Goal: Information Seeking & Learning: Learn about a topic

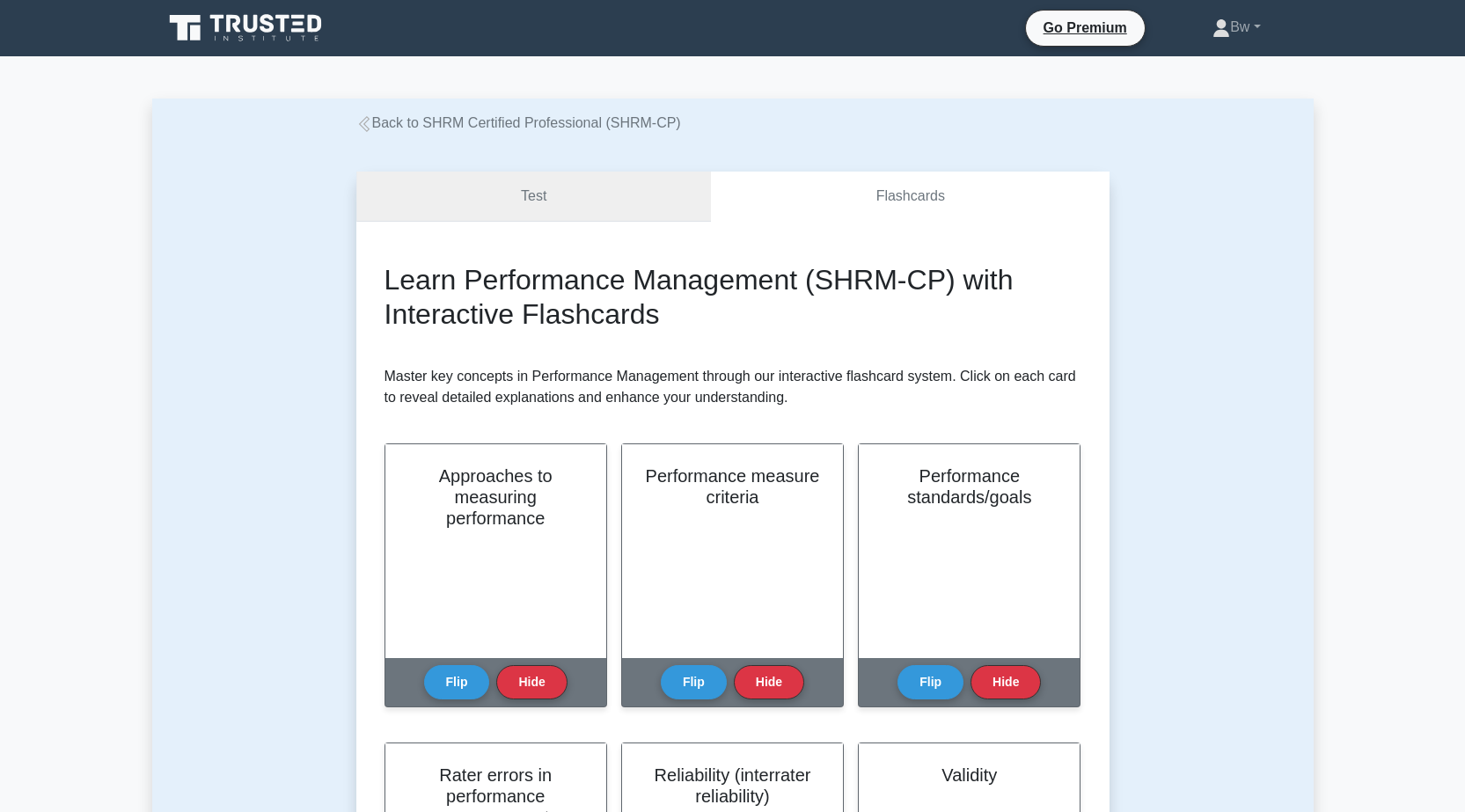
click at [616, 206] on link "Test" at bounding box center [533, 196] width 355 height 50
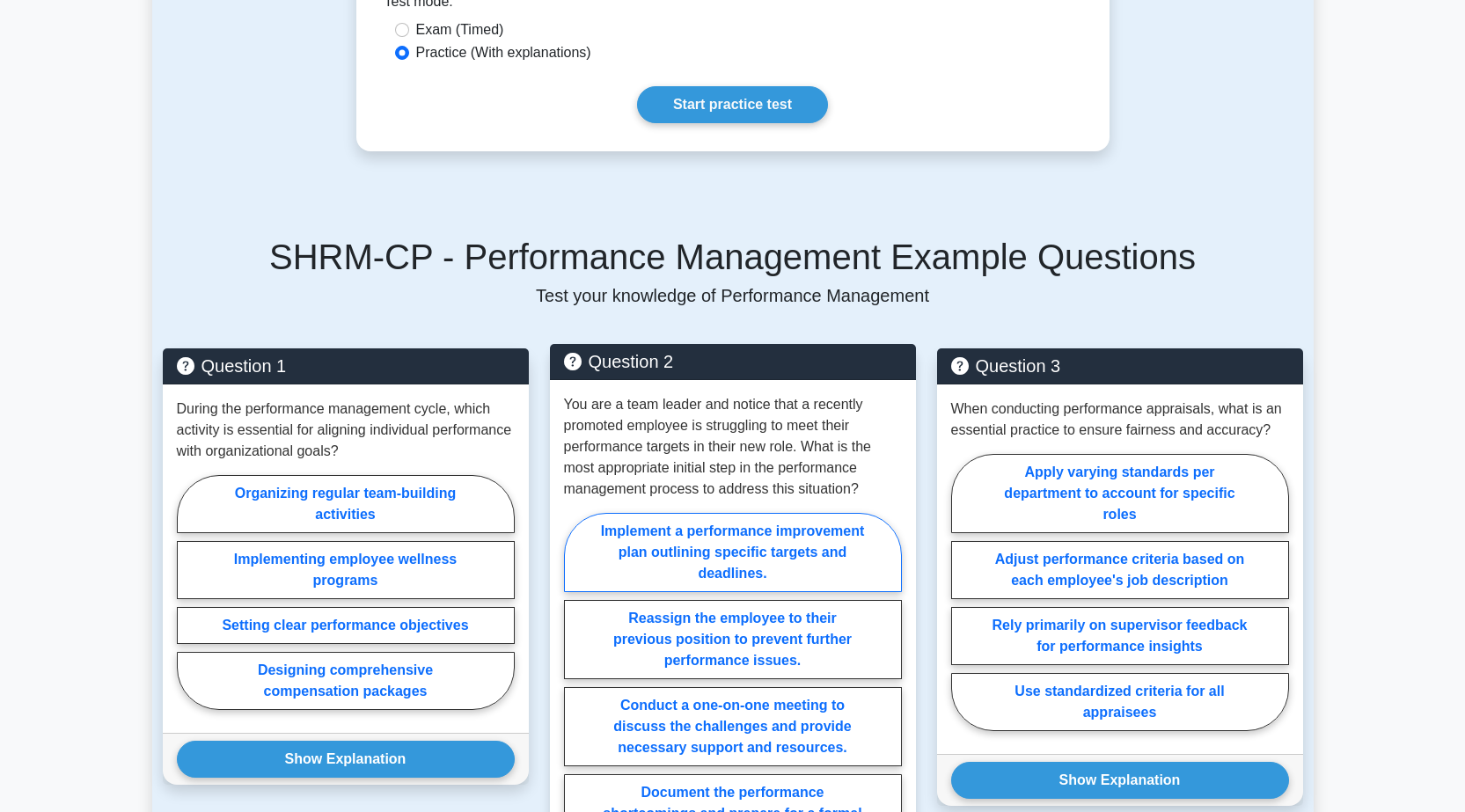
scroll to position [1144, 0]
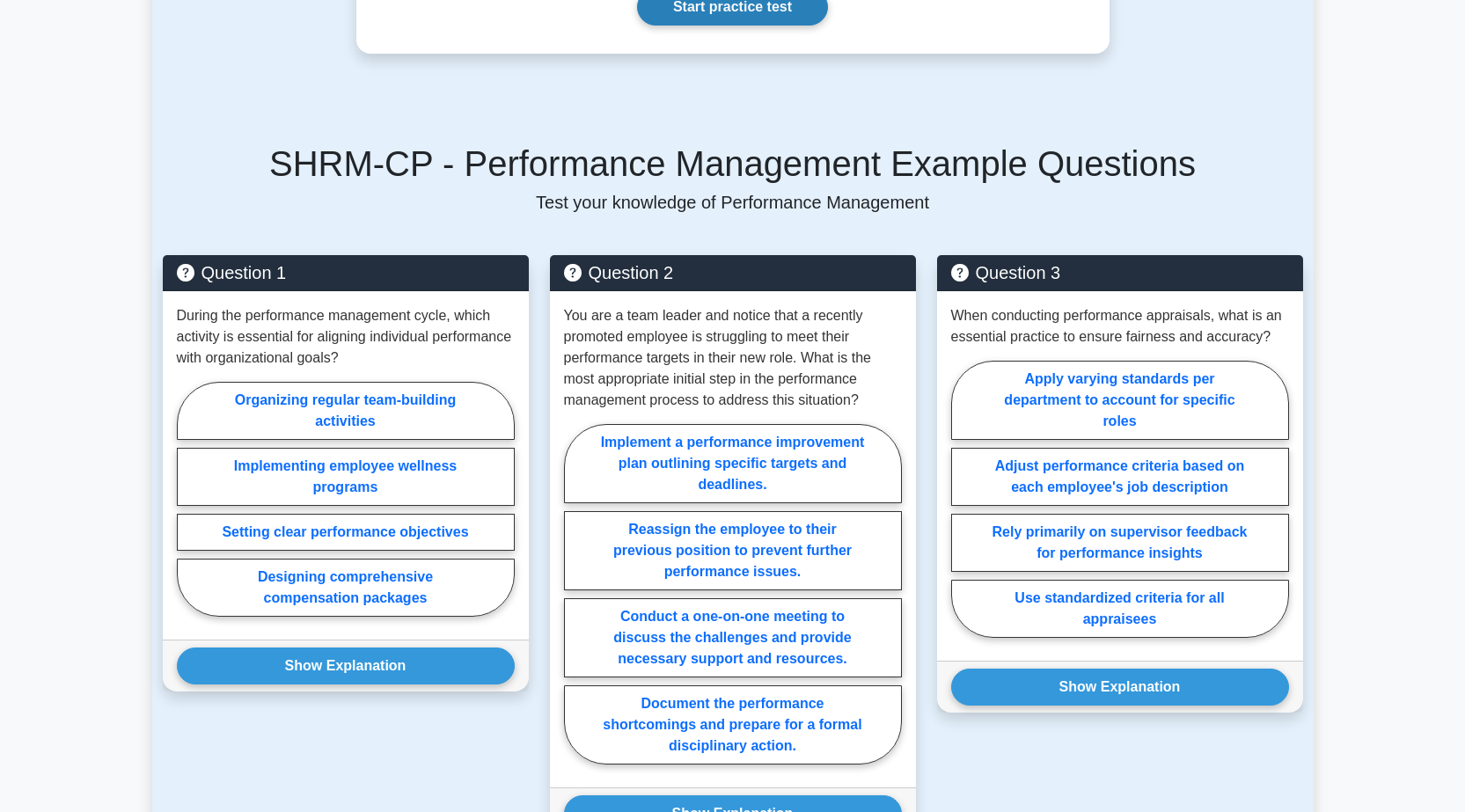
click at [660, 25] on link "Start practice test" at bounding box center [732, 7] width 191 height 37
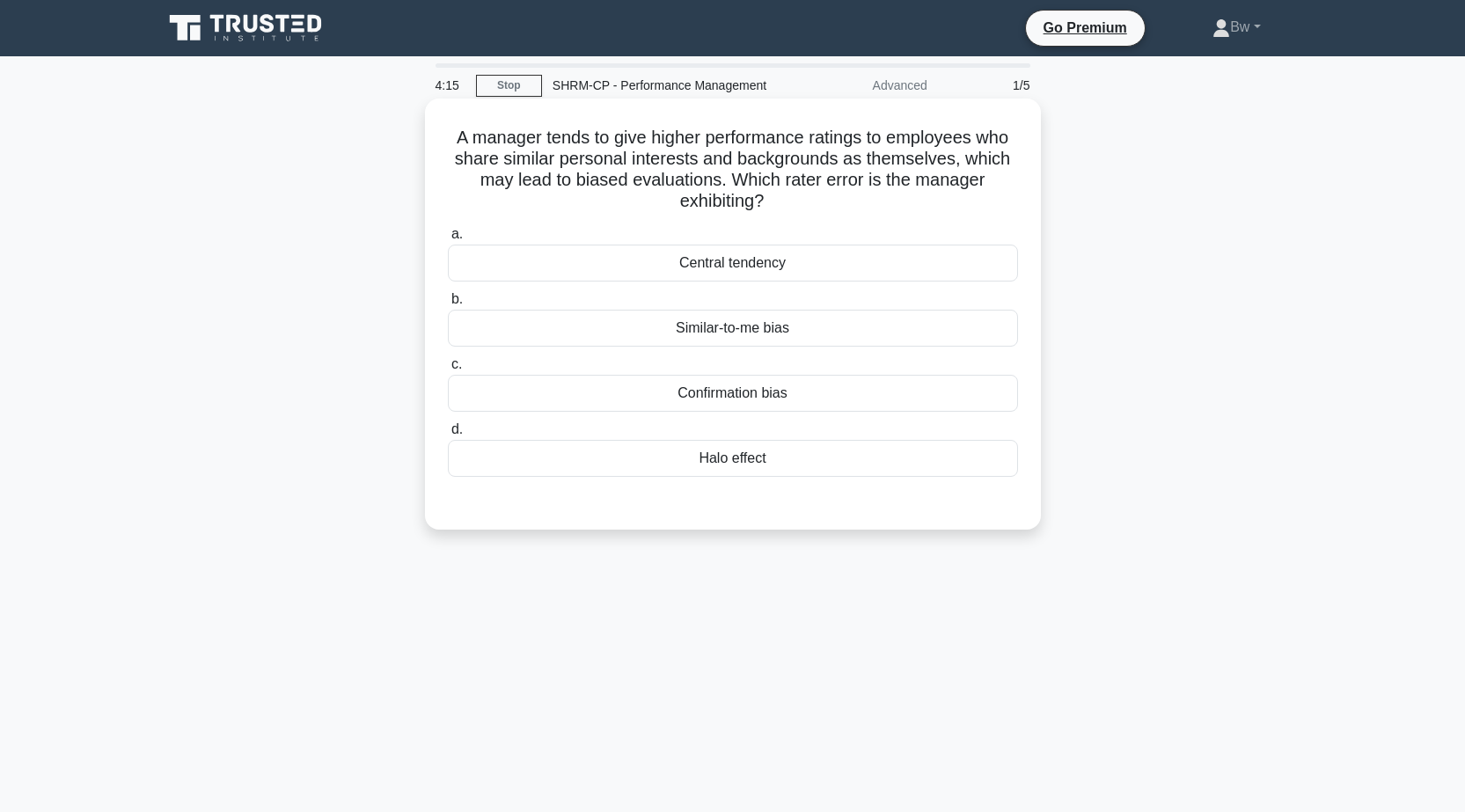
click at [794, 335] on div "Similar-to-me bias" at bounding box center [733, 329] width 571 height 37
click at [448, 305] on input "b. Similar-to-me bias" at bounding box center [448, 299] width 0 height 12
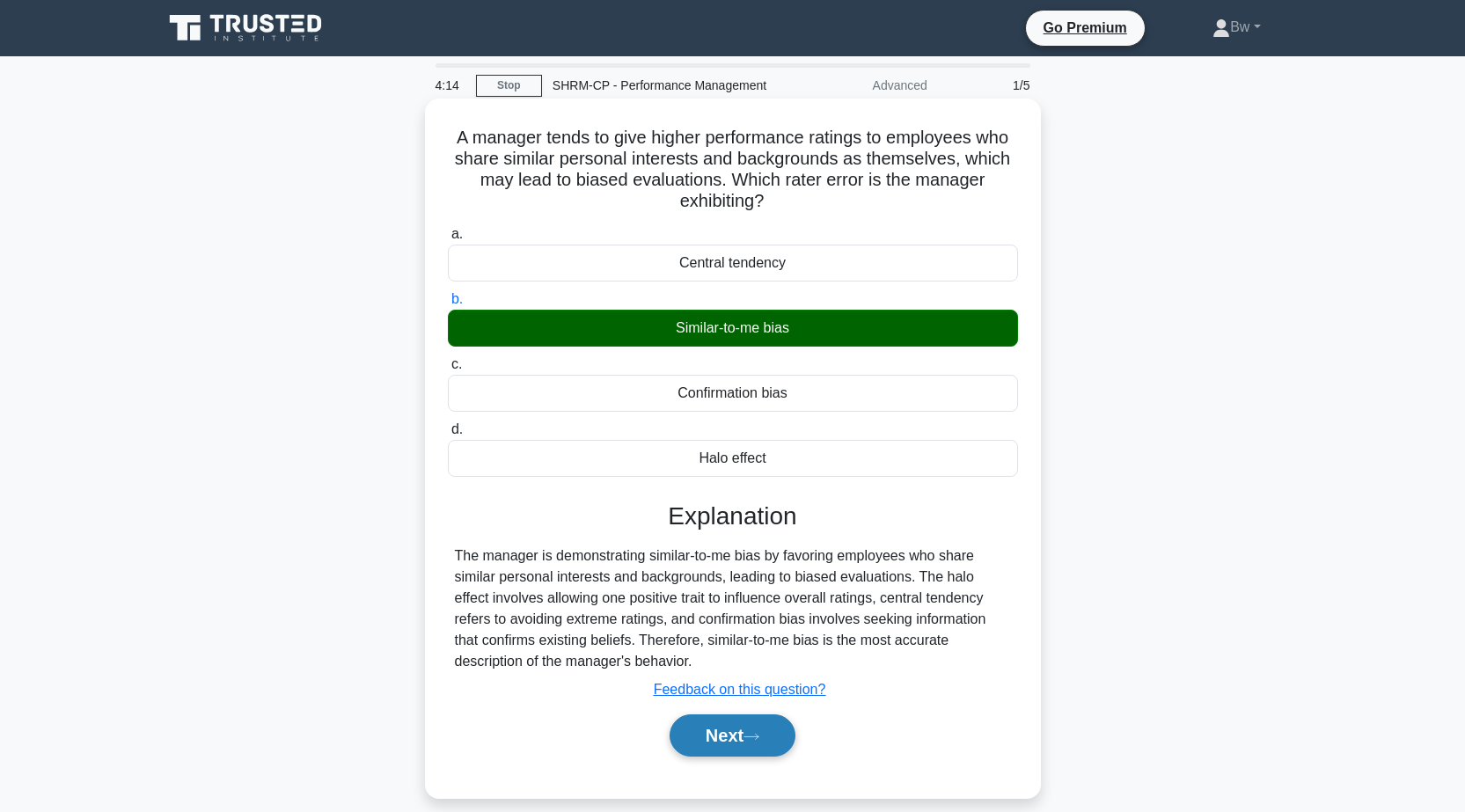
click at [759, 738] on icon at bounding box center [752, 737] width 16 height 10
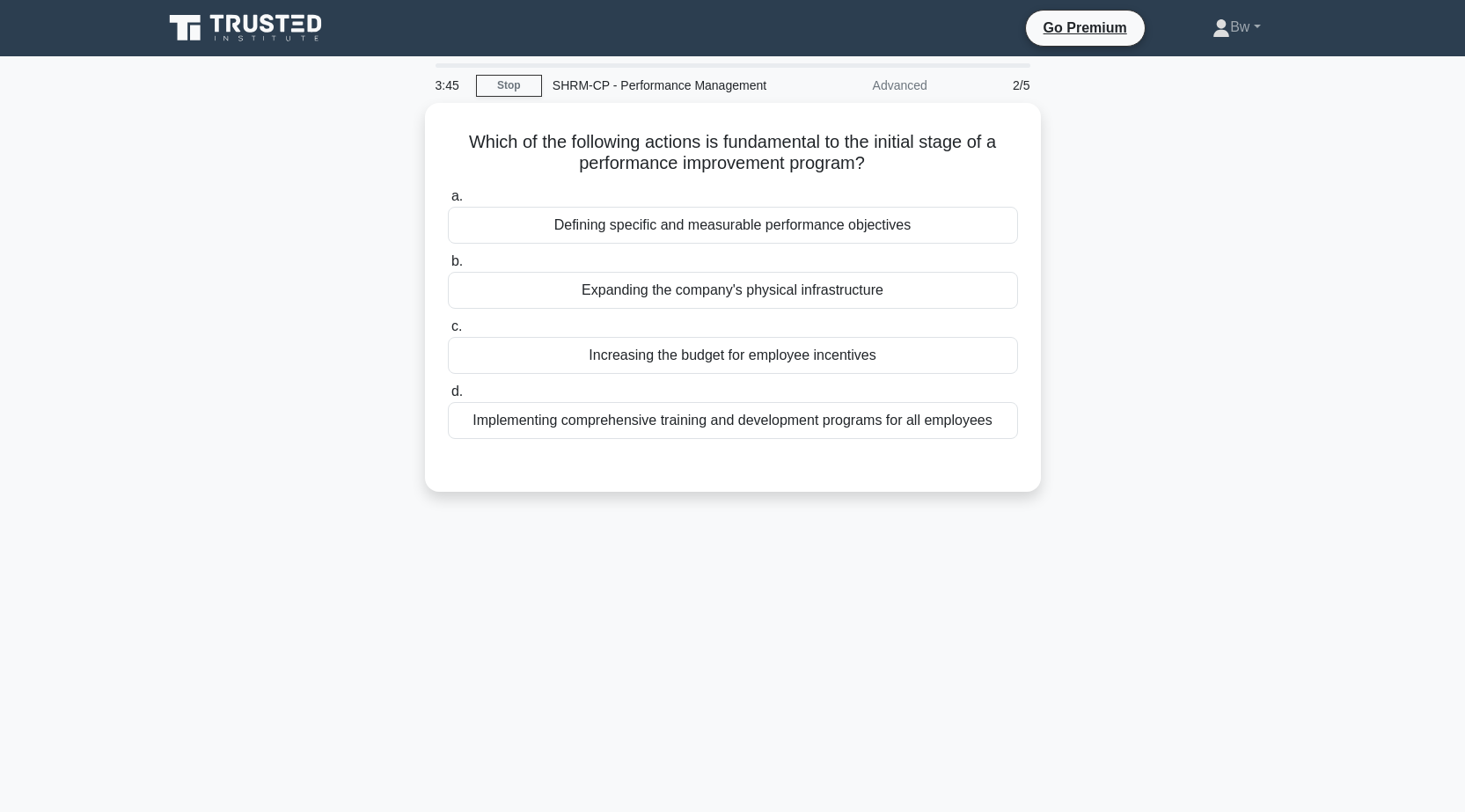
click at [435, 604] on div "3:45 Stop SHRM-CP - Performance Management Advanced 2/5 Which of the following …" at bounding box center [733, 503] width 1162 height 880
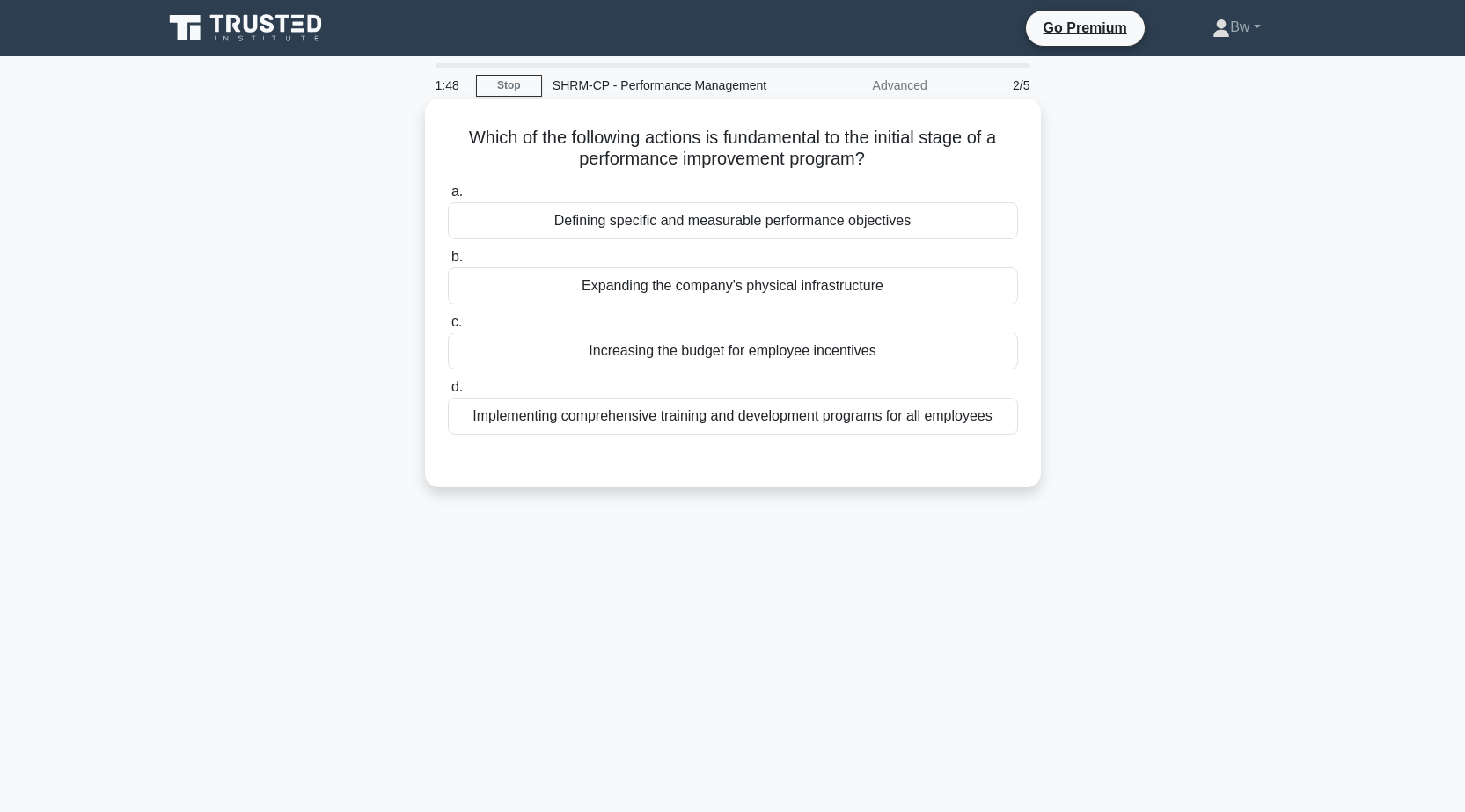
click at [931, 228] on div "Defining specific and measurable performance objectives" at bounding box center [733, 221] width 571 height 37
click at [448, 198] on input "a. Defining specific and measurable performance objectives" at bounding box center [448, 193] width 0 height 12
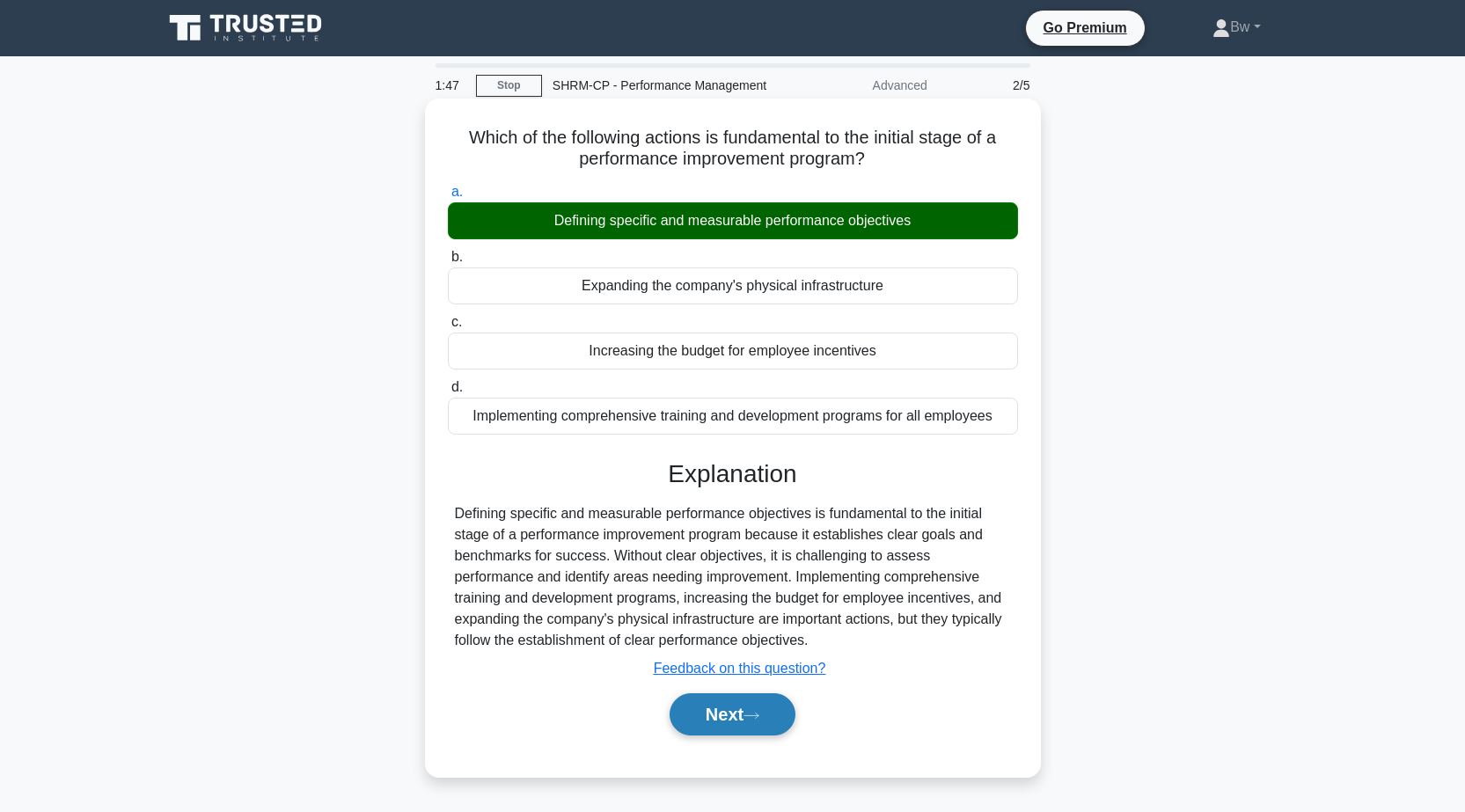
click at [781, 704] on button "Next" at bounding box center [732, 714] width 126 height 42
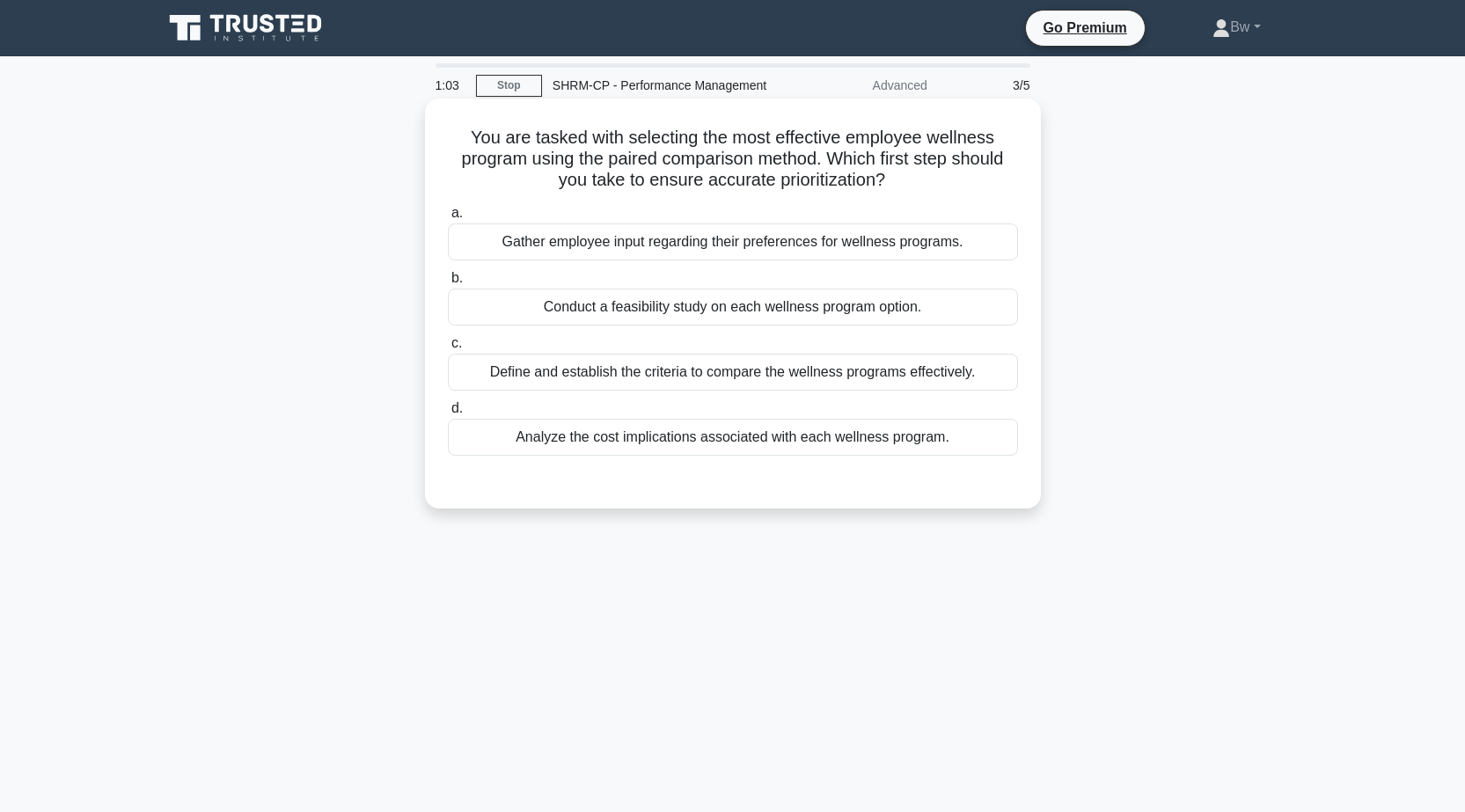
click at [956, 383] on div "Define and establish the criteria to compare the wellness programs effectively." at bounding box center [733, 372] width 571 height 37
click at [448, 349] on input "c. Define and establish the criteria to compare the wellness programs effective…" at bounding box center [448, 343] width 0 height 12
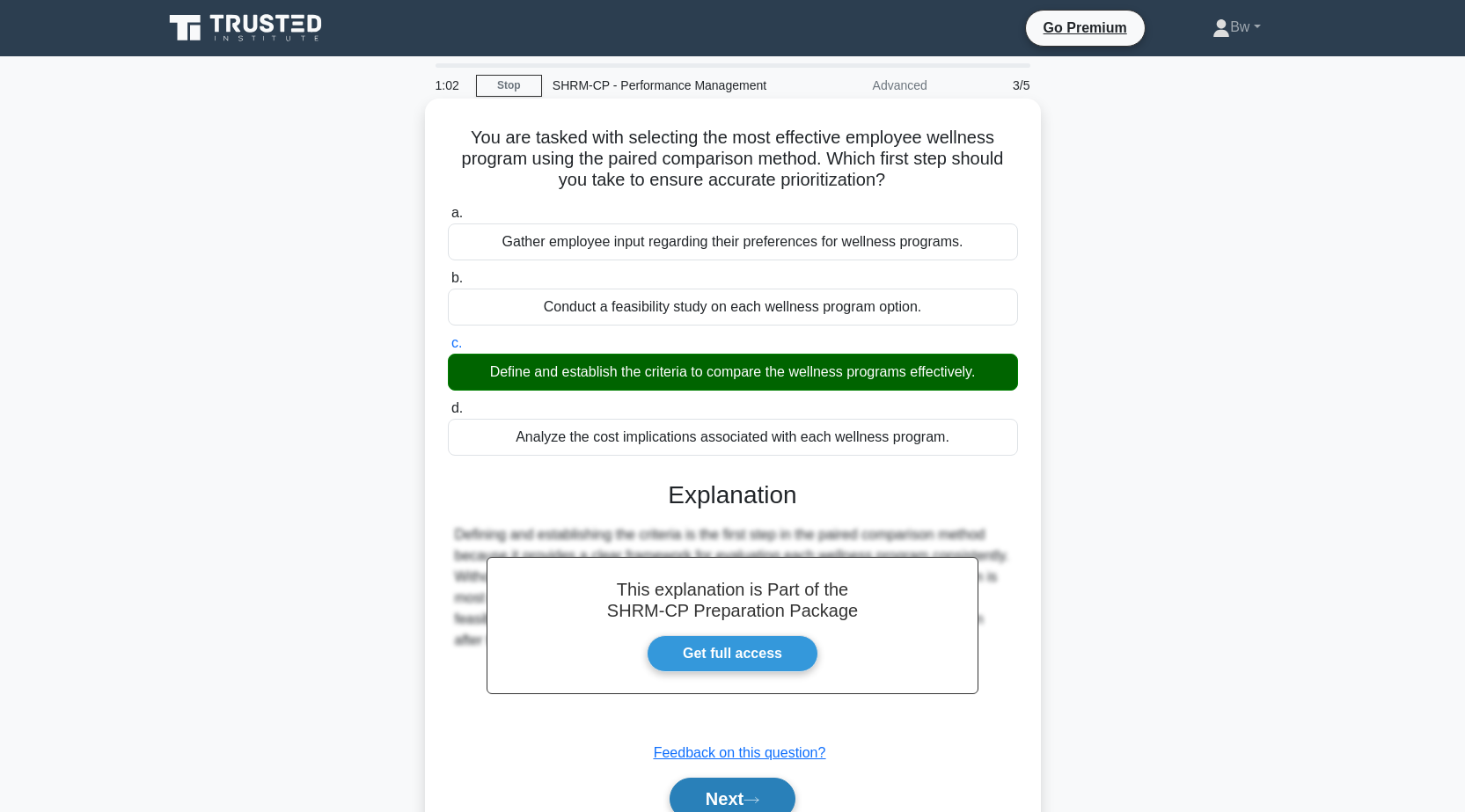
click at [753, 795] on button "Next" at bounding box center [732, 798] width 126 height 42
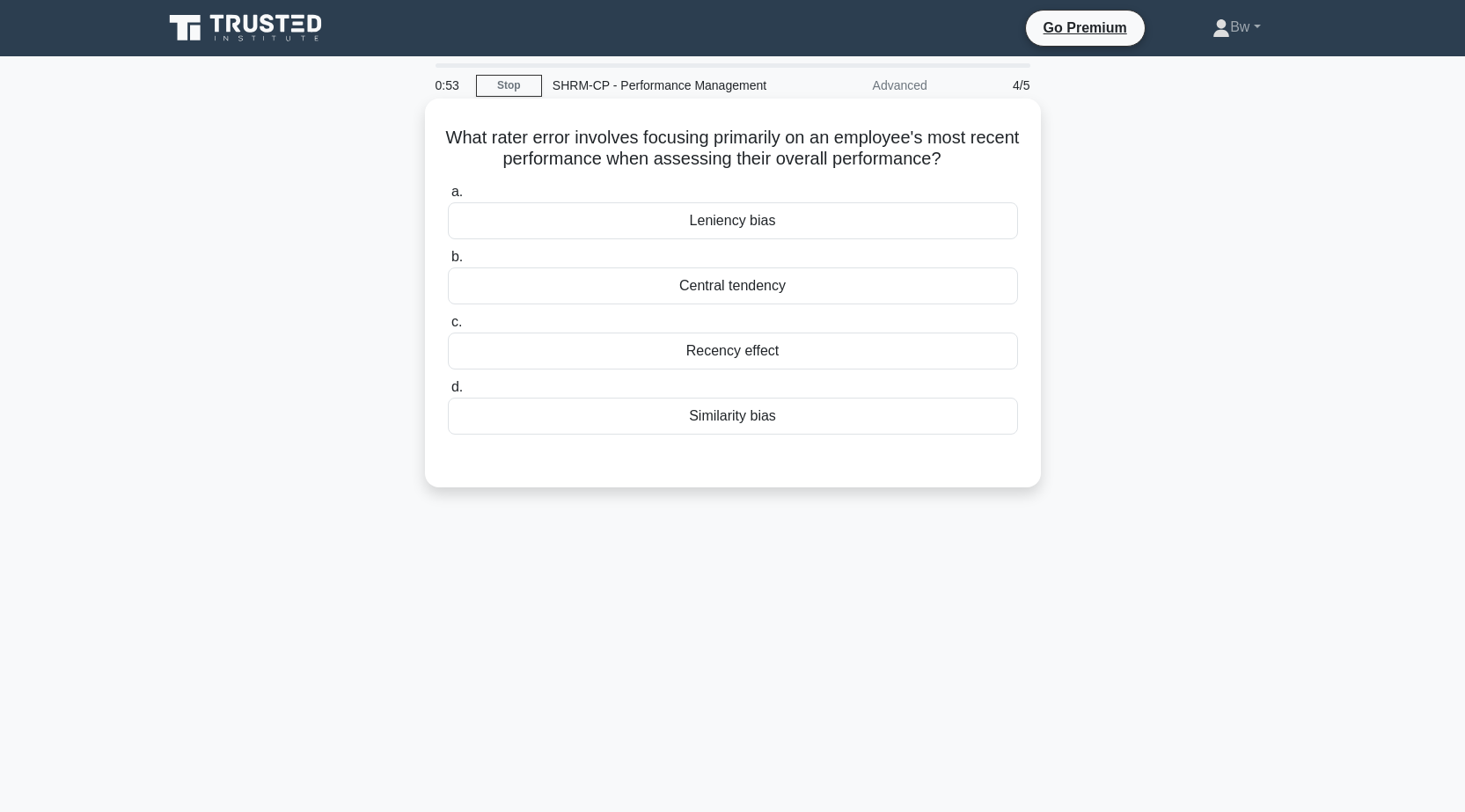
click at [834, 345] on div "Recency effect" at bounding box center [733, 351] width 571 height 37
click at [448, 328] on input "c. Recency effect" at bounding box center [448, 323] width 0 height 12
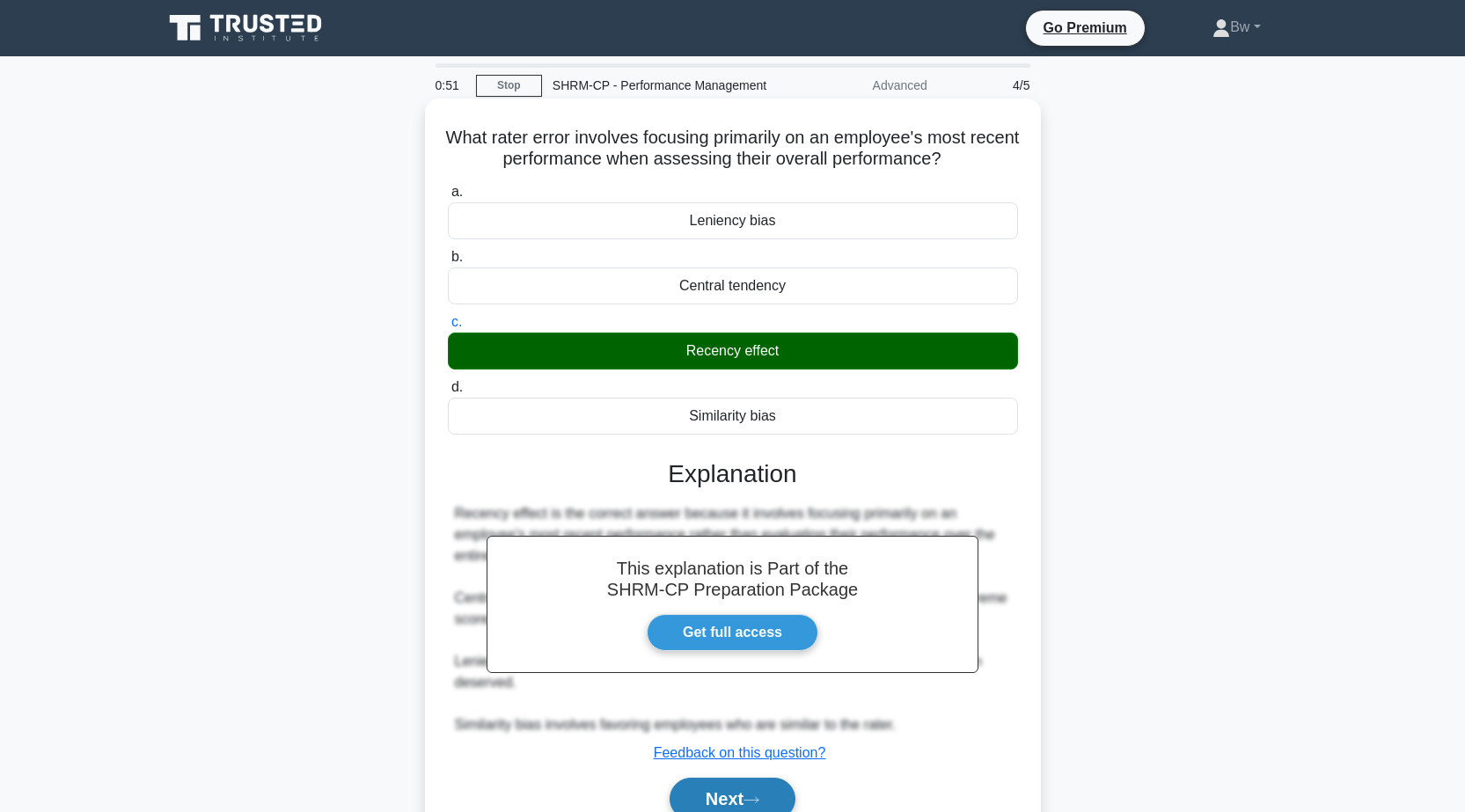
click at [753, 803] on icon at bounding box center [752, 800] width 16 height 10
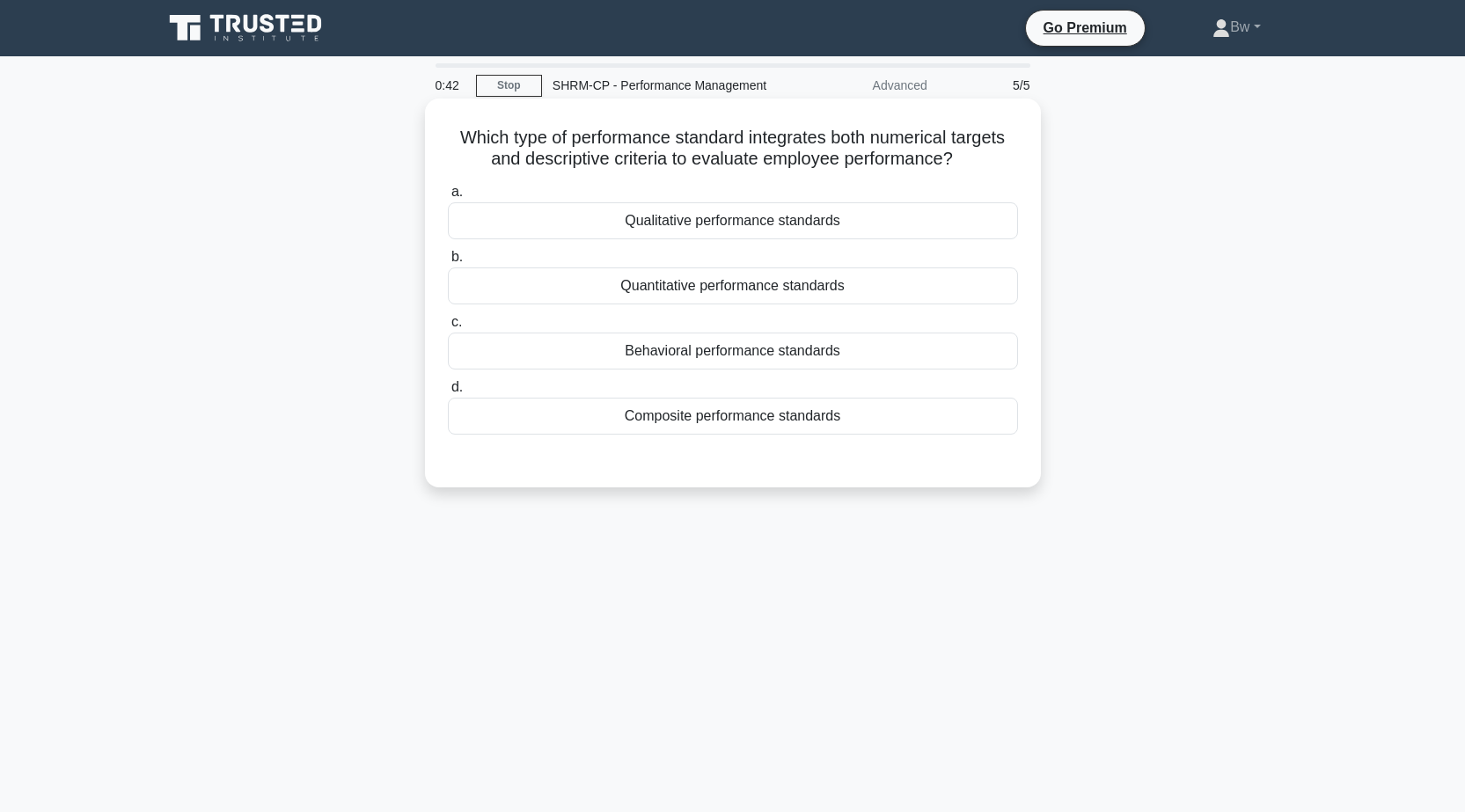
click at [818, 424] on div "Composite performance standards" at bounding box center [733, 416] width 571 height 37
click at [448, 393] on input "d. Composite performance standards" at bounding box center [448, 387] width 0 height 12
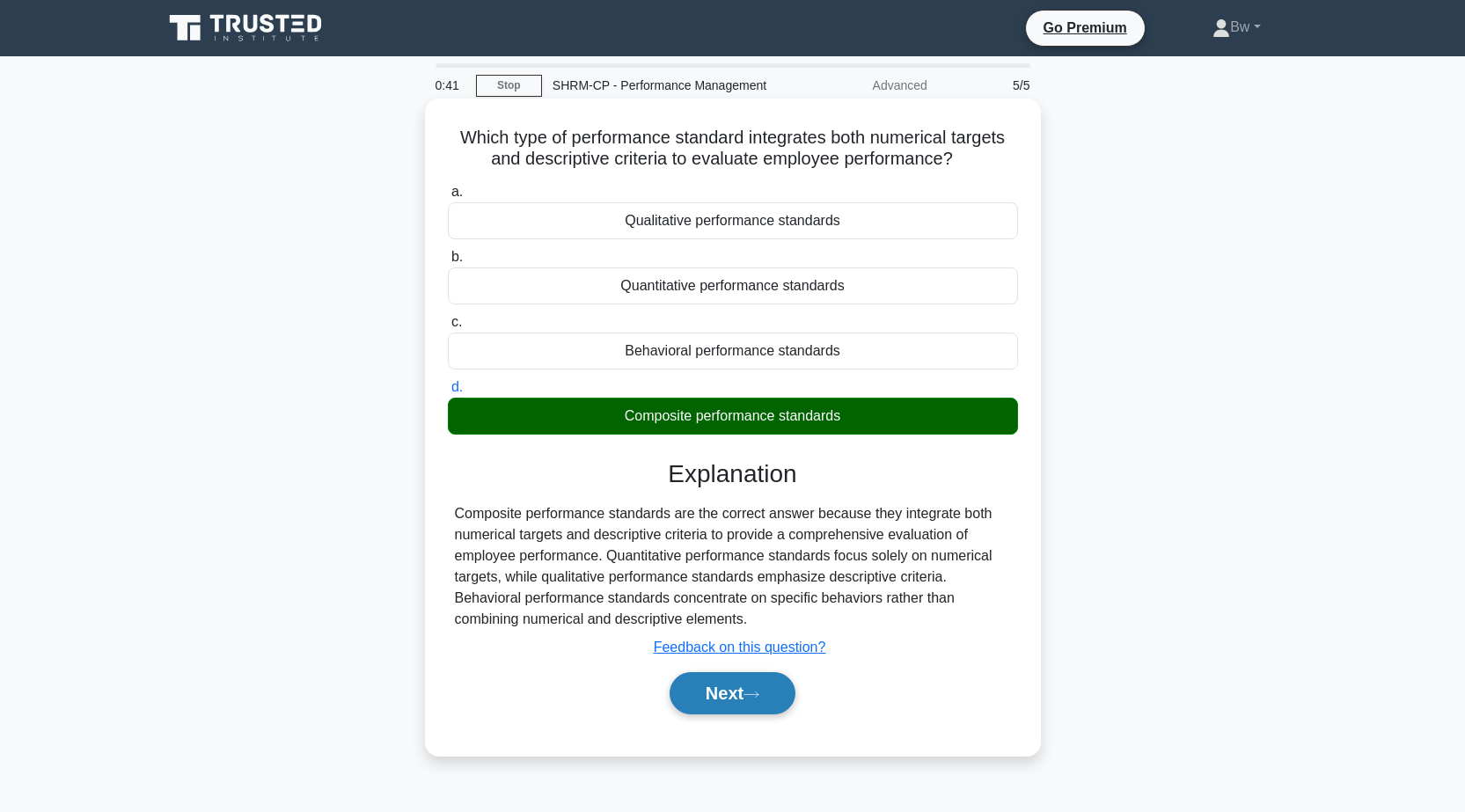
click at [752, 695] on icon at bounding box center [752, 695] width 16 height 10
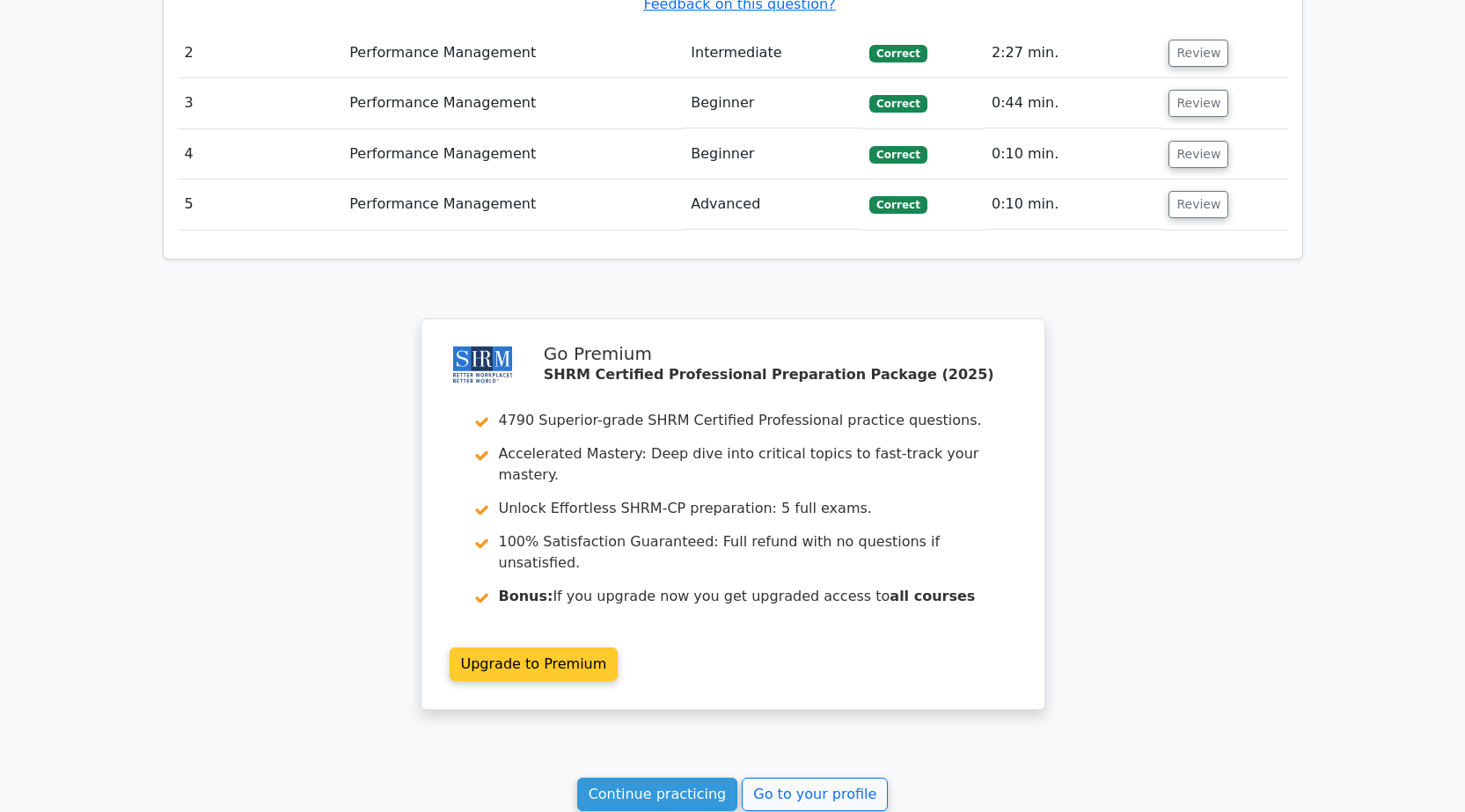
scroll to position [2184, 0]
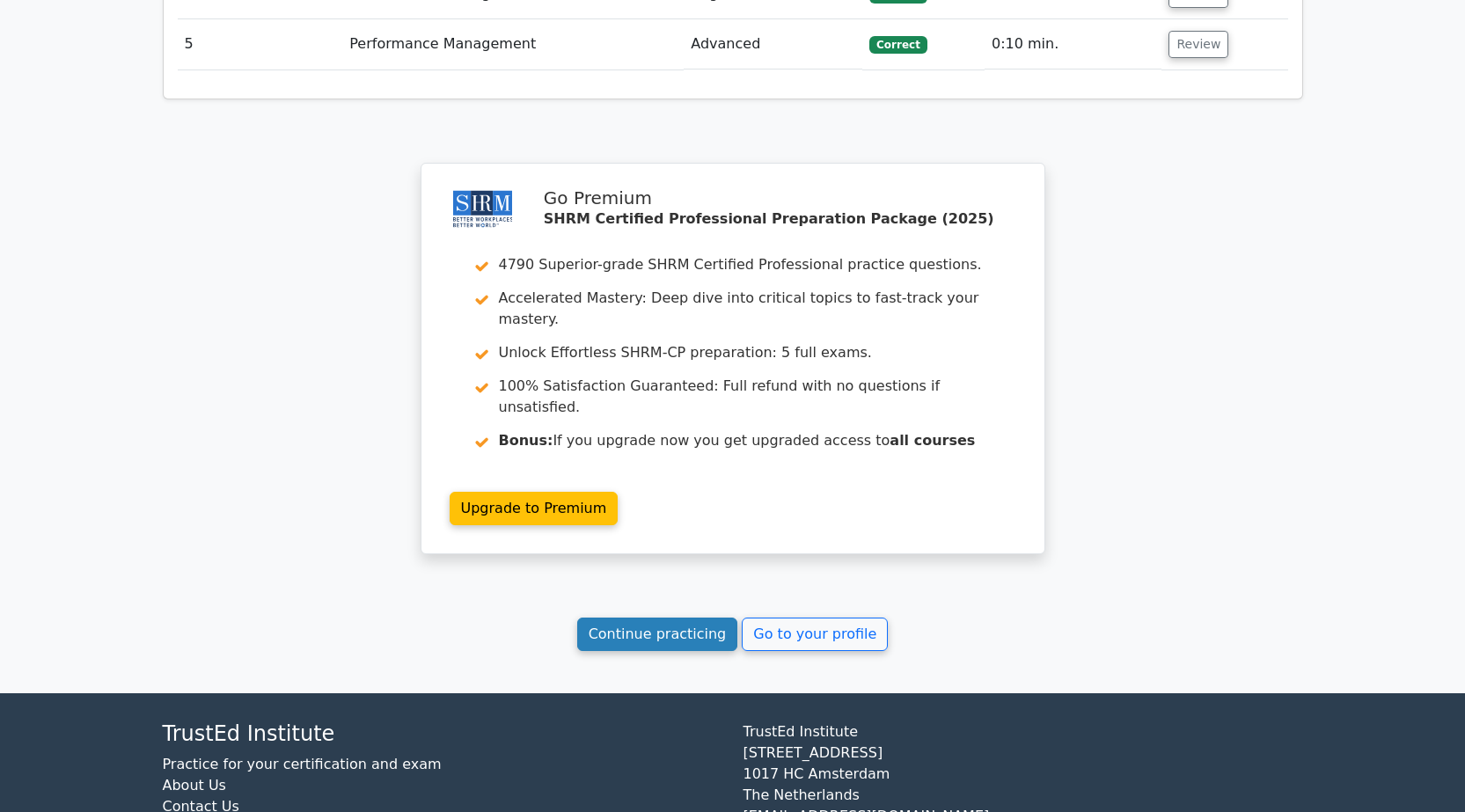
click at [695, 617] on link "Continue practicing" at bounding box center [658, 634] width 161 height 33
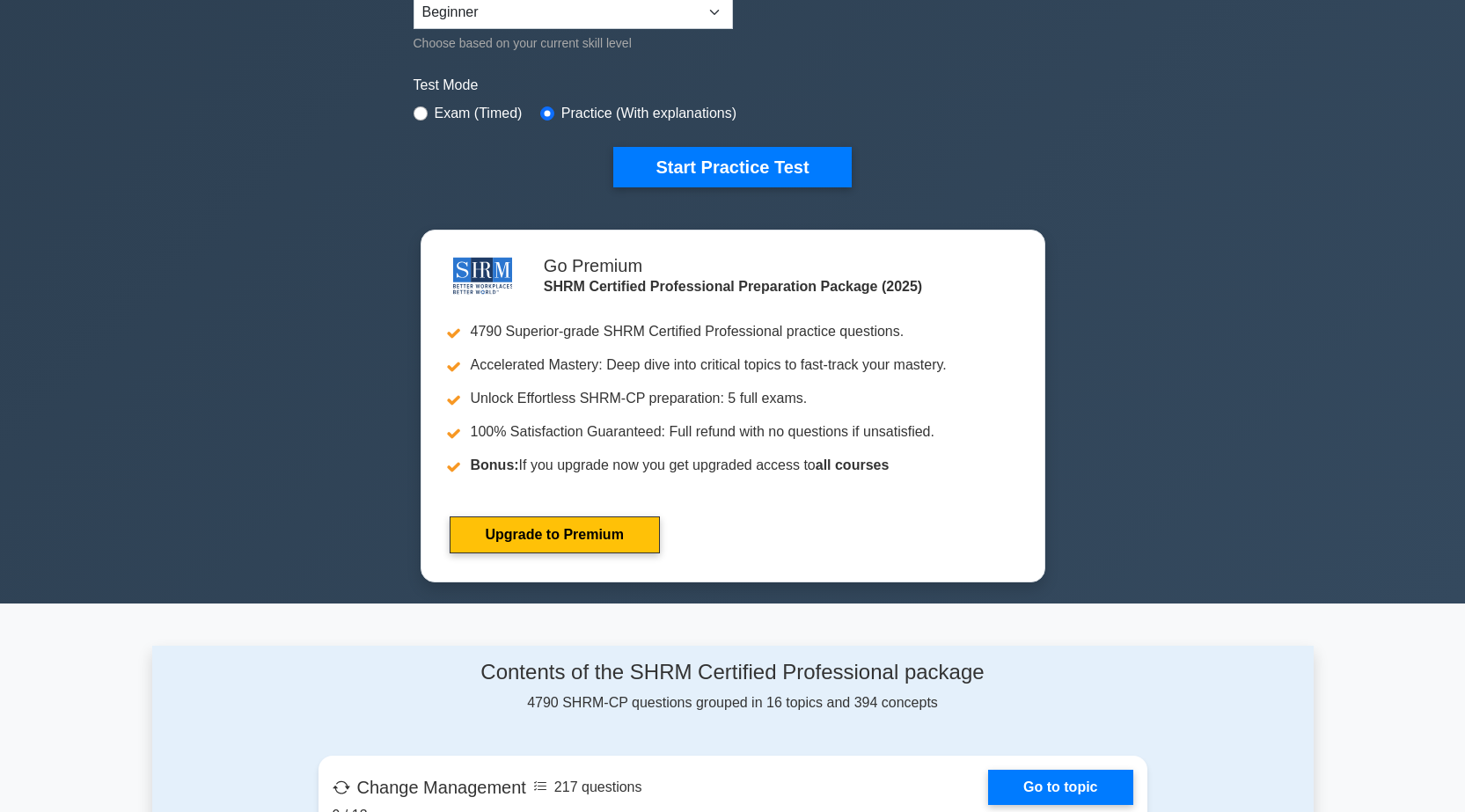
scroll to position [880, 0]
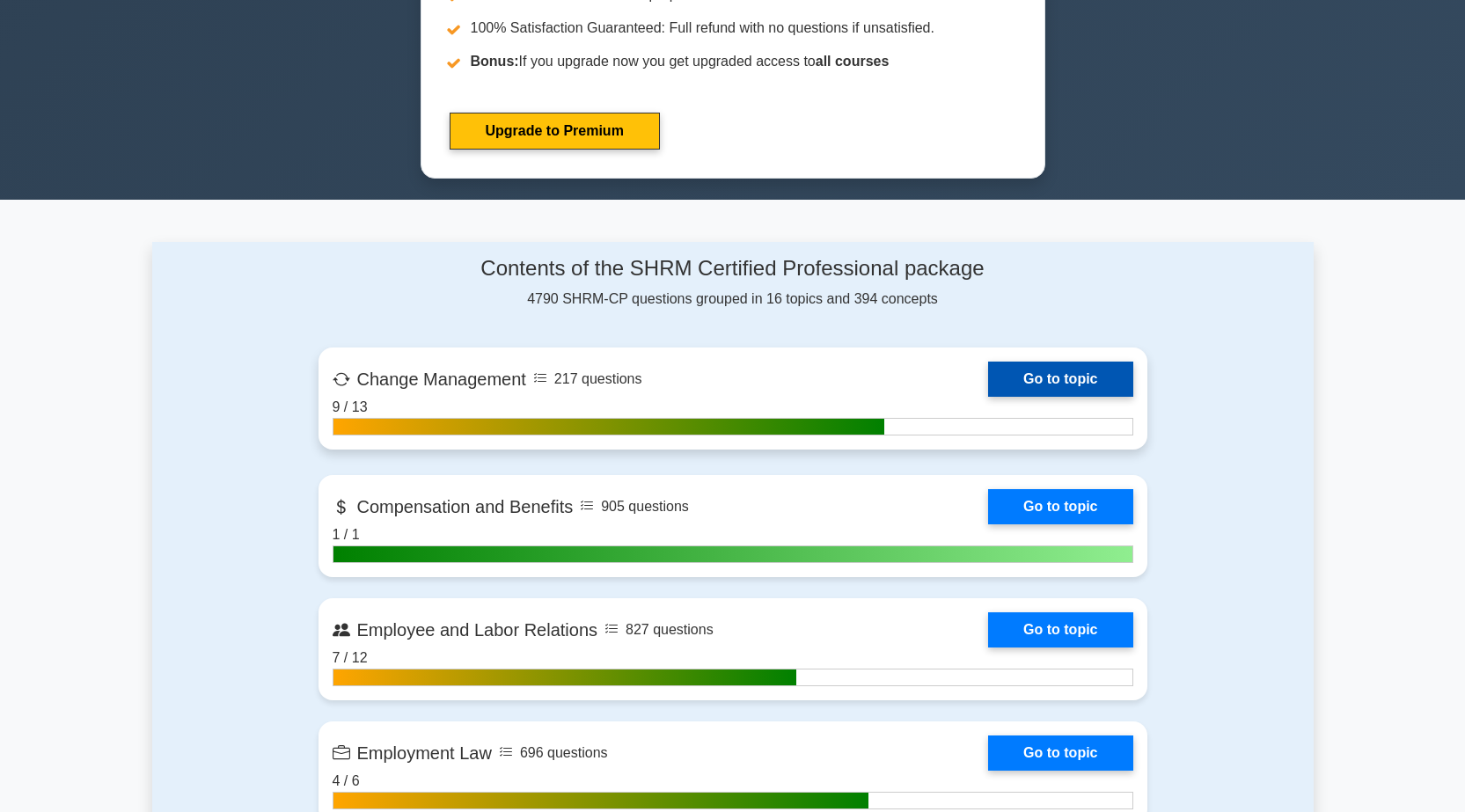
click at [1117, 380] on link "Go to topic" at bounding box center [1060, 380] width 144 height 35
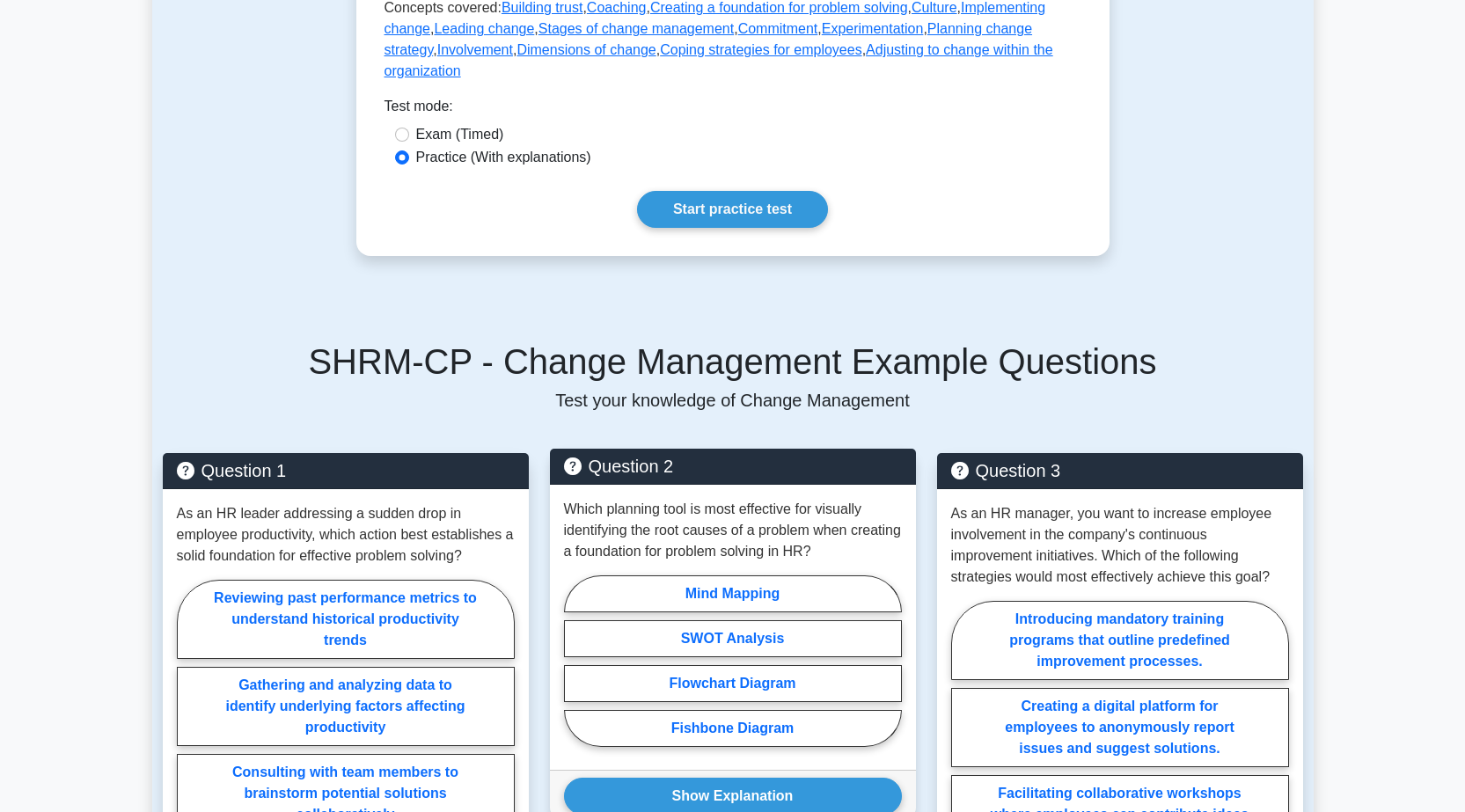
scroll to position [528, 0]
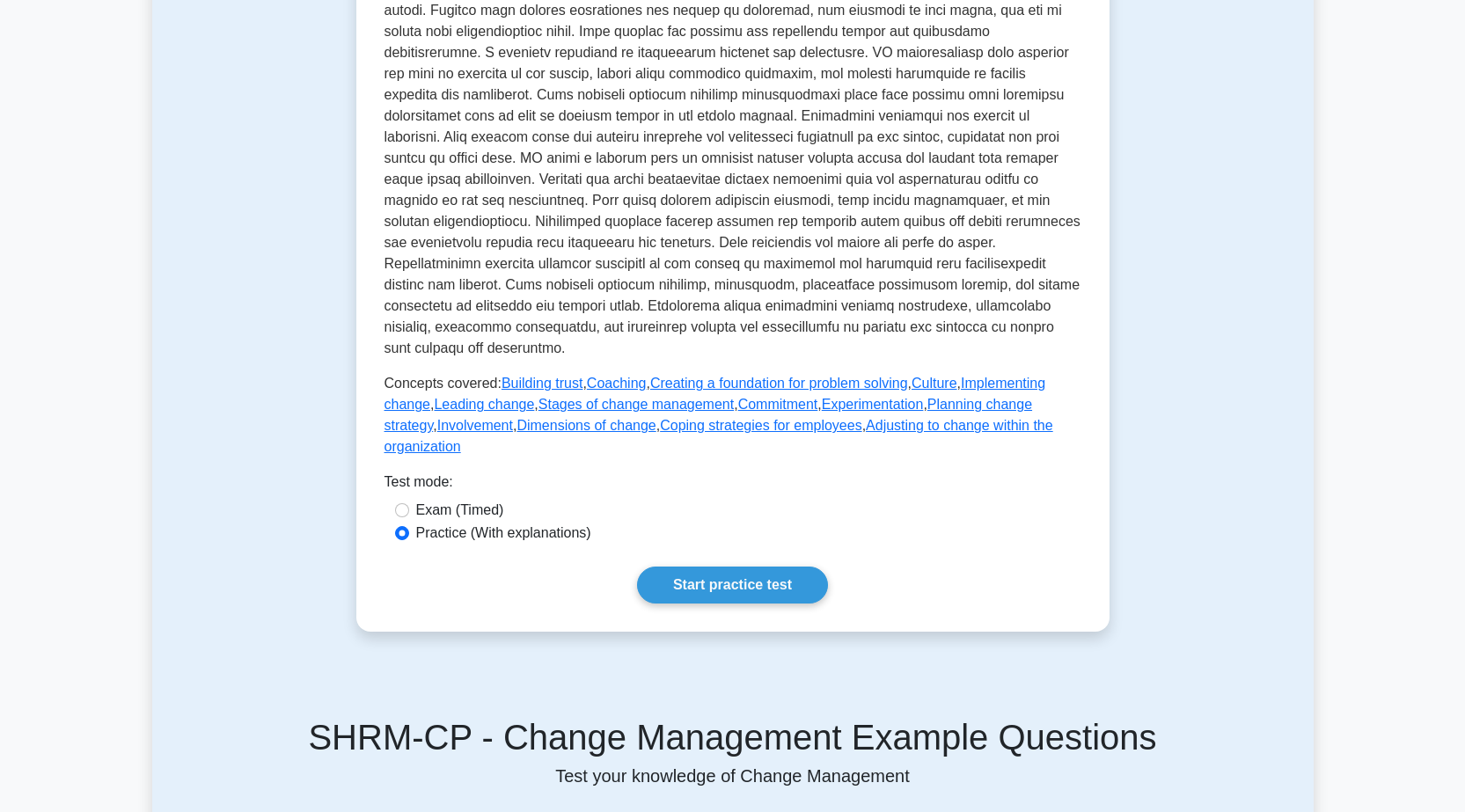
click at [1293, 333] on div "Test Flashcards Change Management Strategies for managing organizational change…" at bounding box center [733, 820] width 1162 height 2429
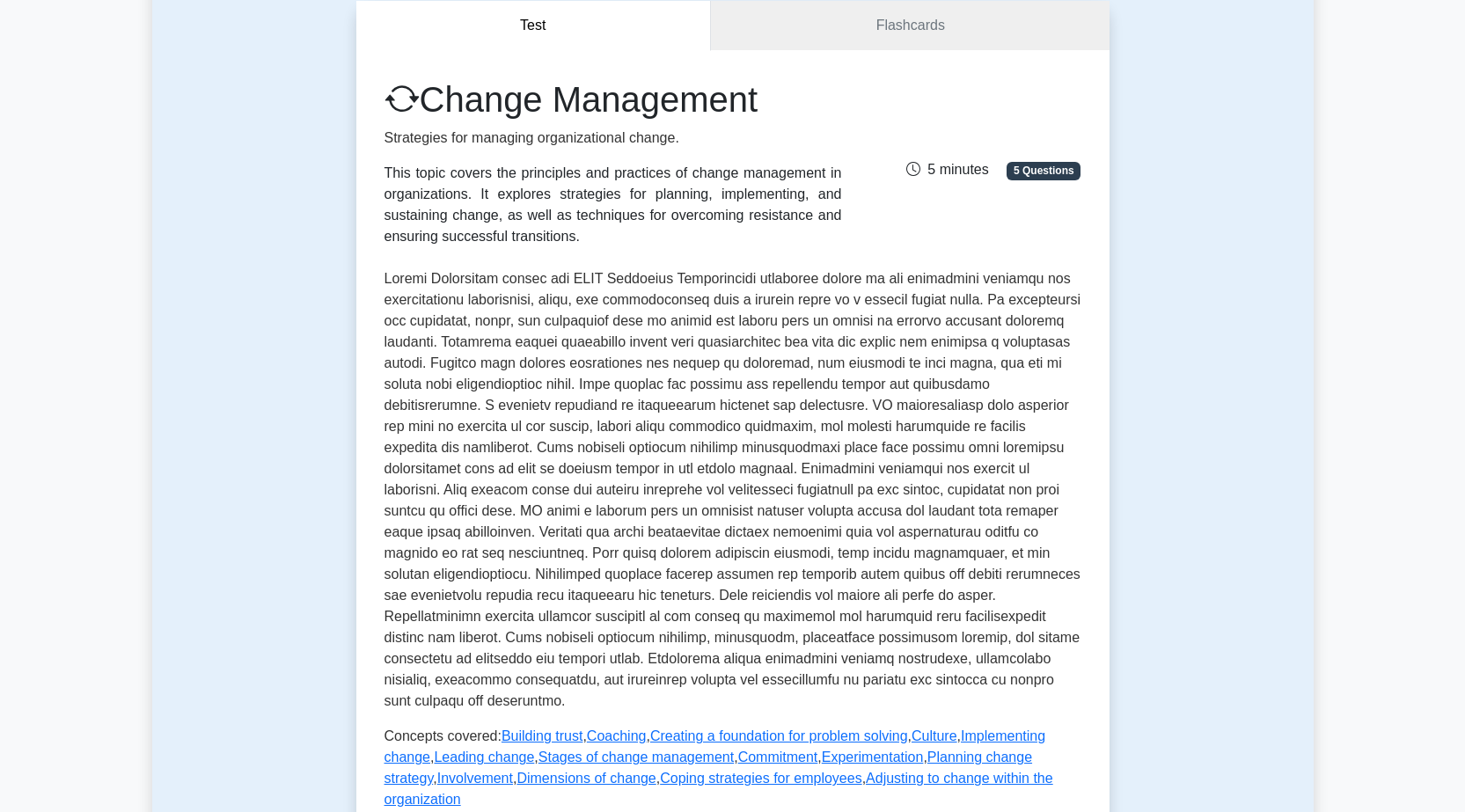
scroll to position [176, 0]
drag, startPoint x: 1236, startPoint y: 222, endPoint x: 1171, endPoint y: 216, distance: 65.3
